Goal: Task Accomplishment & Management: Use online tool/utility

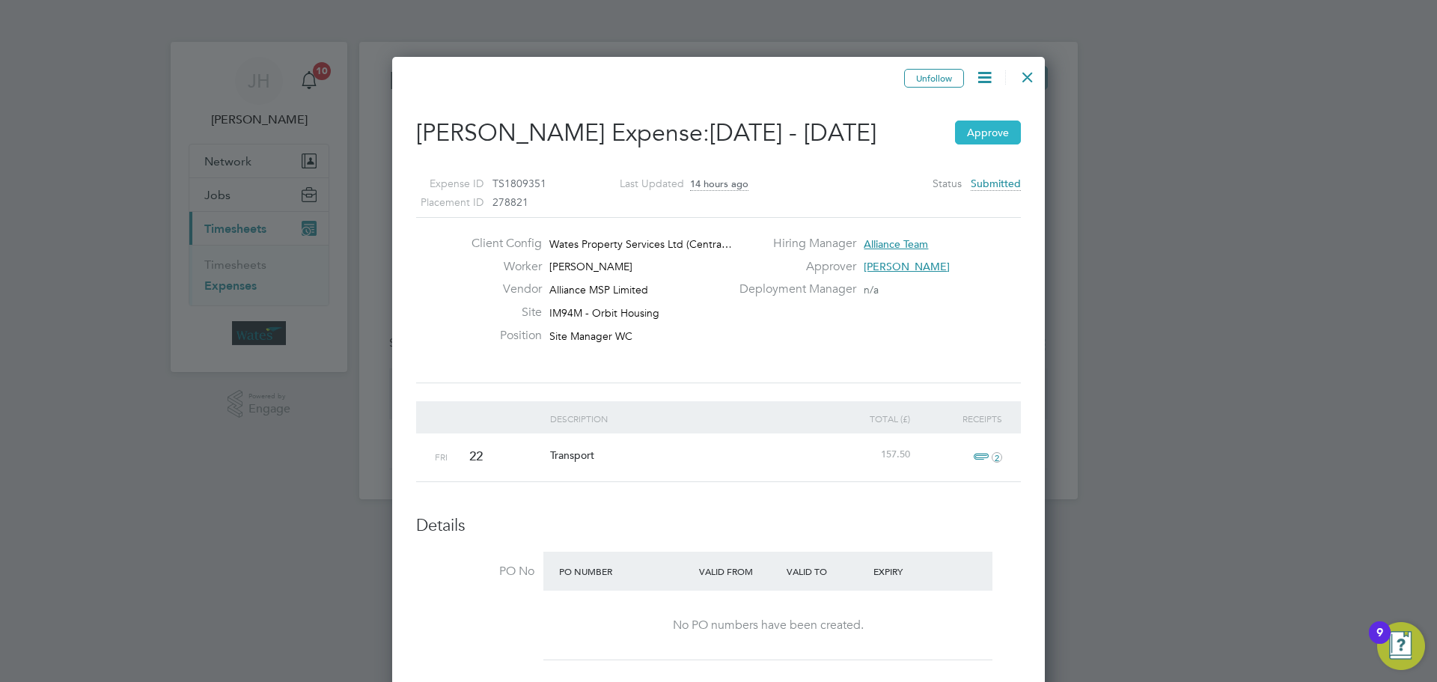
click at [977, 138] on button "Approve" at bounding box center [988, 133] width 66 height 24
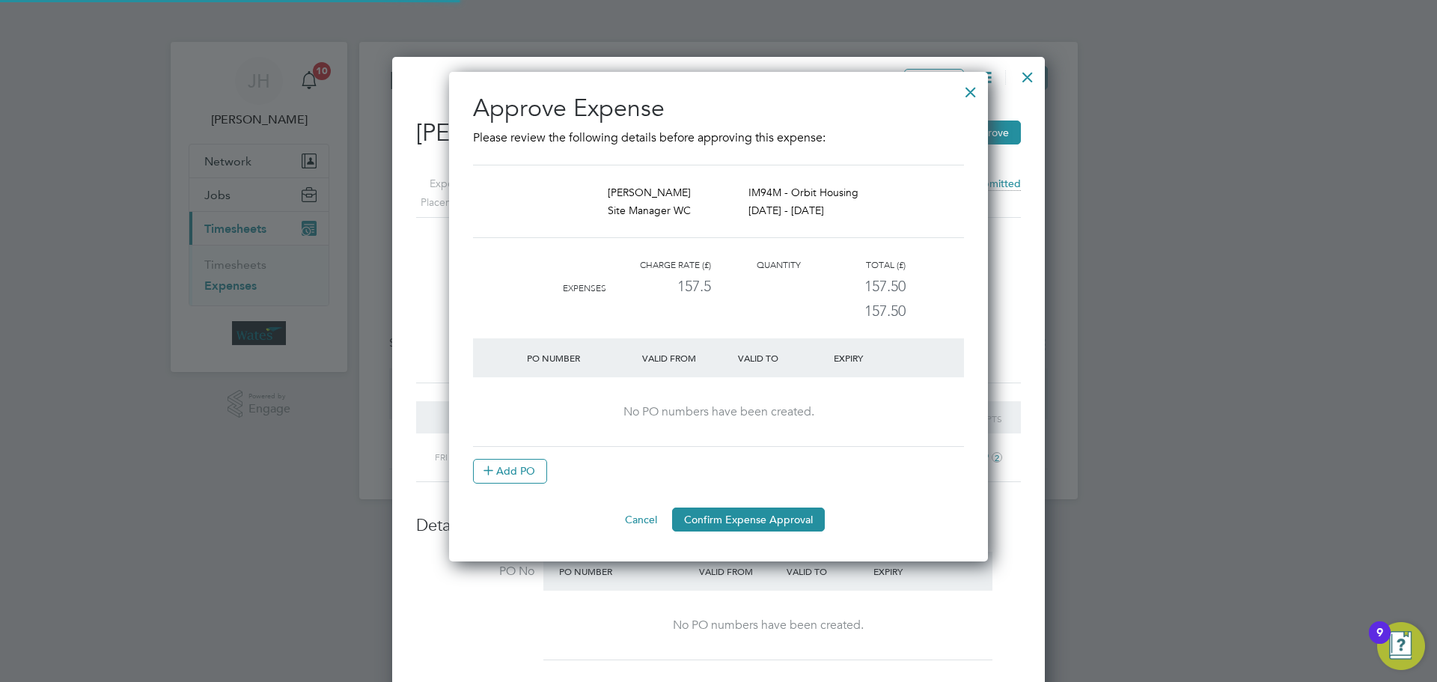
scroll to position [490, 540]
click at [775, 516] on button "Confirm Expense Approval" at bounding box center [748, 520] width 153 height 24
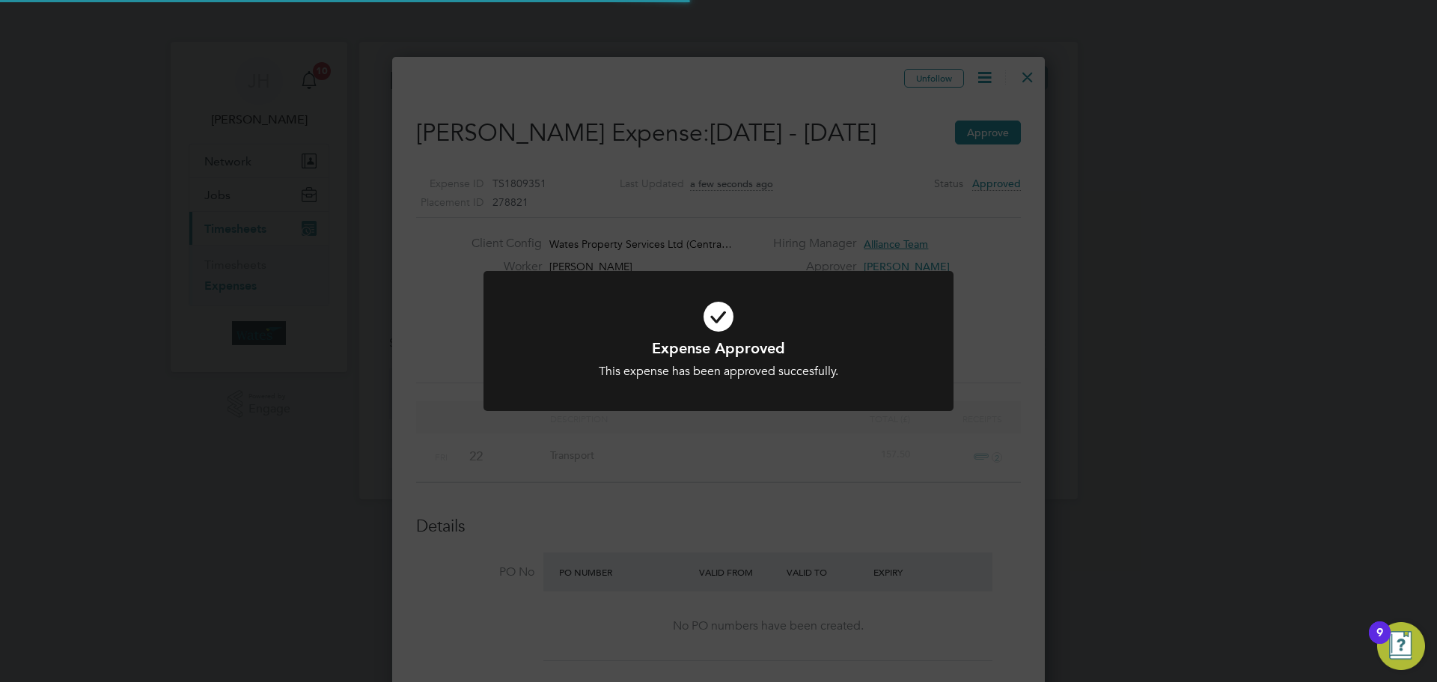
scroll to position [7, 7]
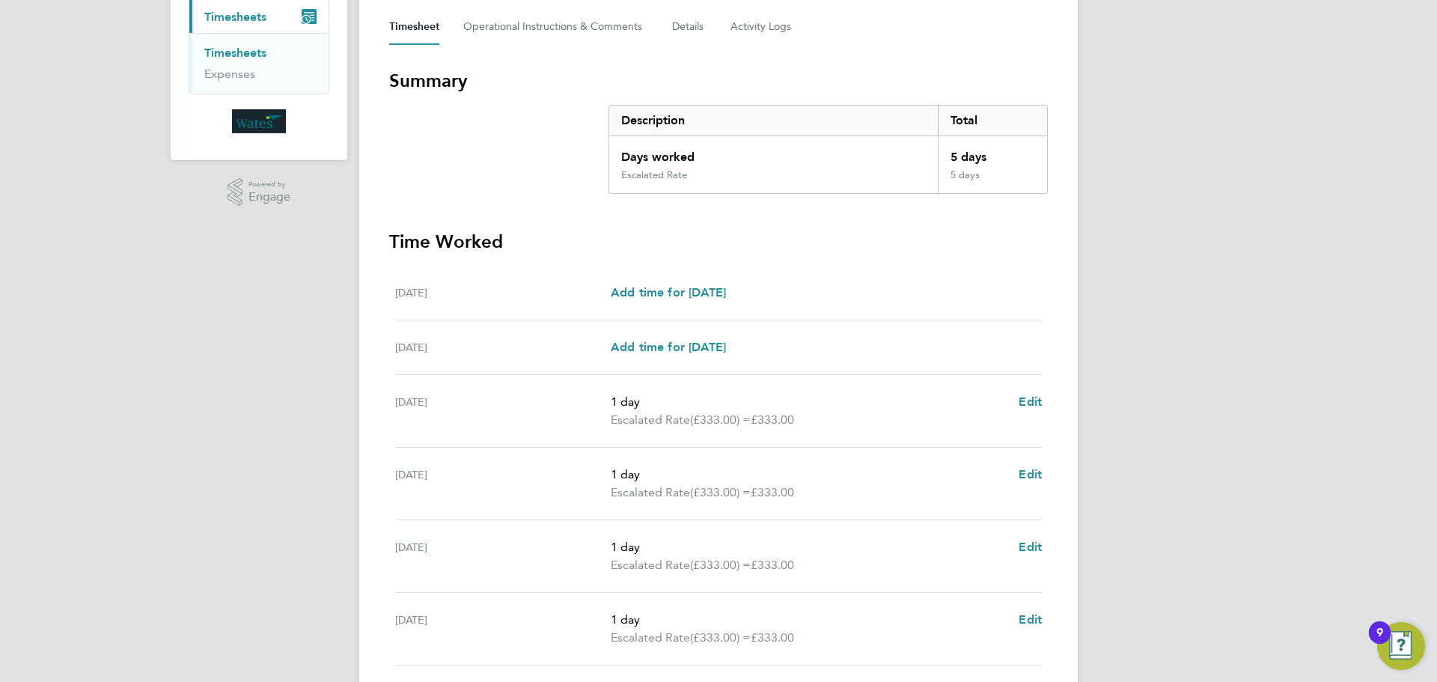
scroll to position [374, 0]
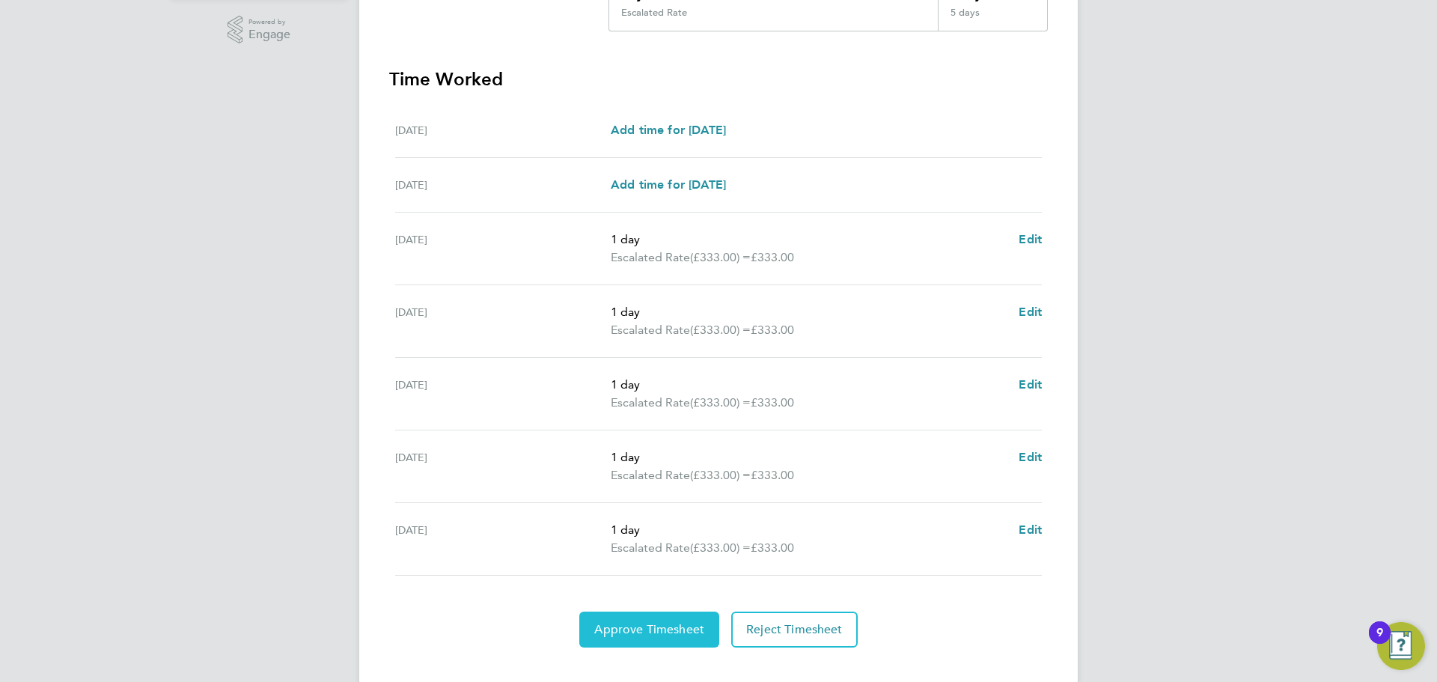
click at [669, 637] on button "Approve Timesheet" at bounding box center [649, 630] width 140 height 36
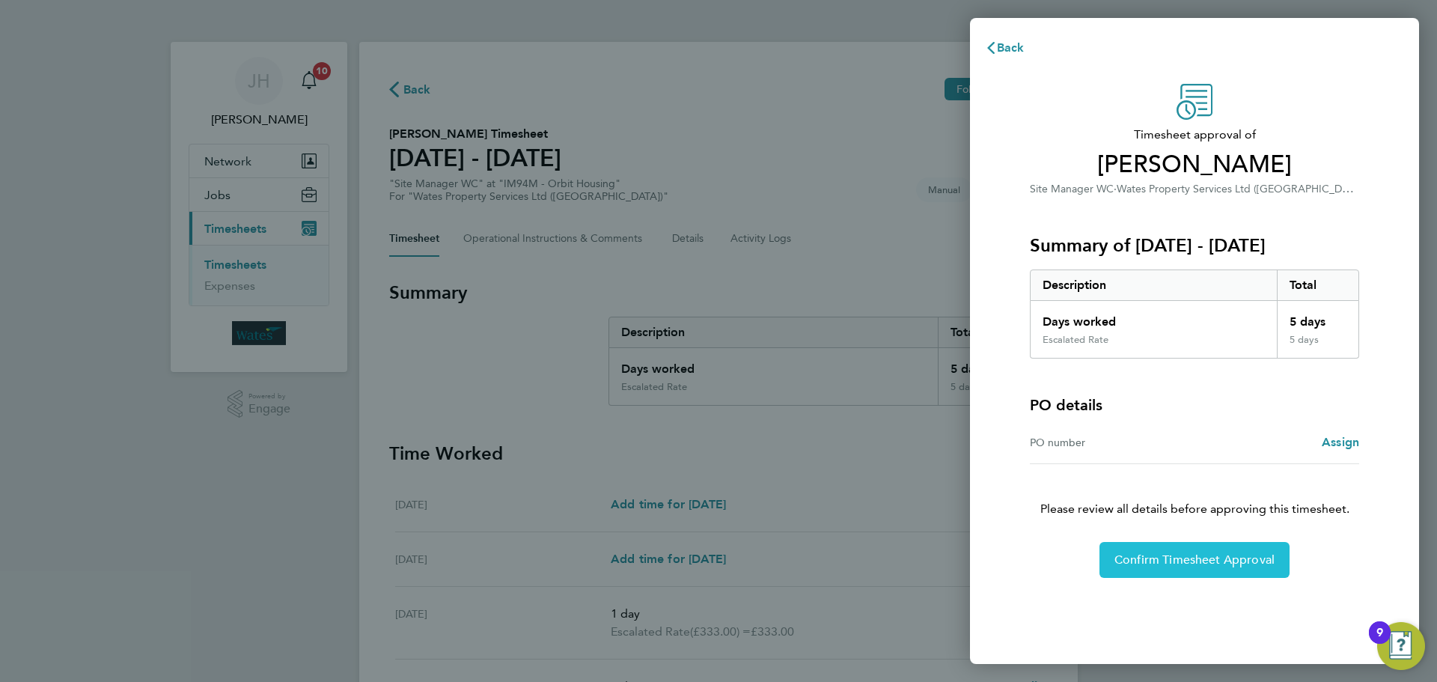
click at [1213, 572] on button "Confirm Timesheet Approval" at bounding box center [1195, 560] width 190 height 36
